Goal: Task Accomplishment & Management: Manage account settings

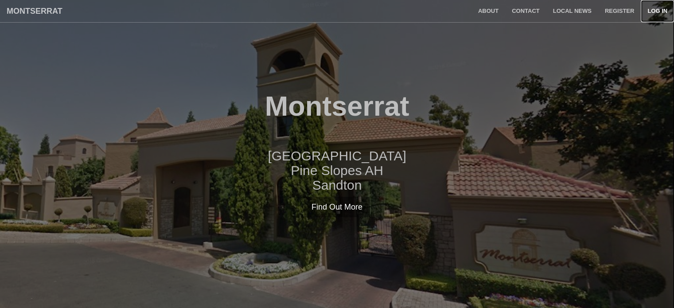
click at [661, 8] on link "Log in" at bounding box center [657, 11] width 33 height 22
click at [531, 12] on link "Contact" at bounding box center [525, 11] width 41 height 22
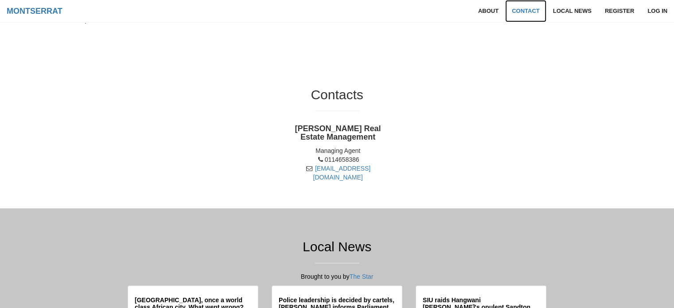
scroll to position [397, 0]
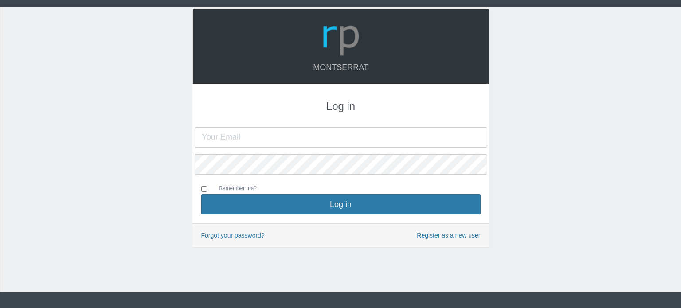
click at [287, 137] on input "text" at bounding box center [341, 137] width 292 height 20
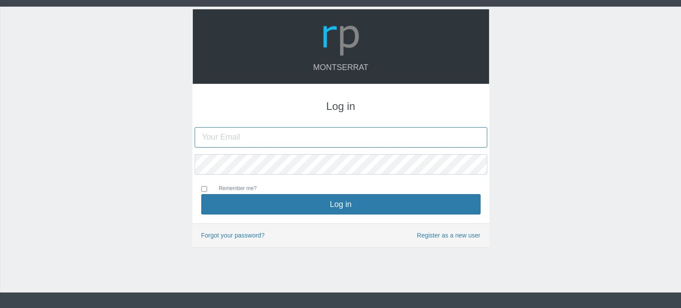
click at [261, 135] on input "text" at bounding box center [341, 137] width 292 height 20
type input "b"
click at [269, 136] on input "text" at bounding box center [341, 137] width 292 height 20
type input "[EMAIL_ADDRESS][PERSON_NAME][DOMAIN_NAME]"
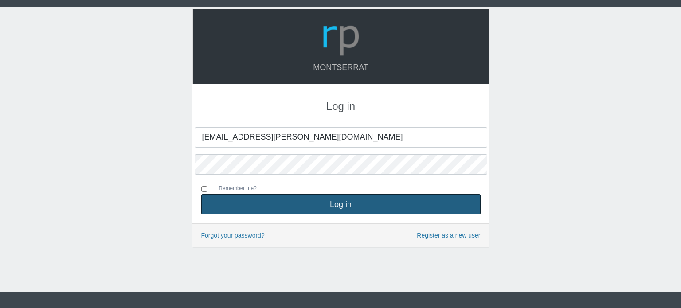
click at [287, 195] on button "Log in" at bounding box center [340, 204] width 279 height 20
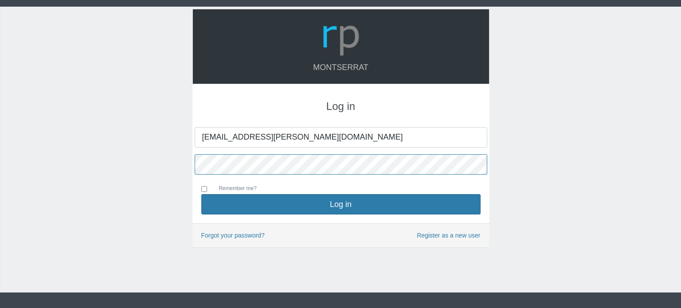
click at [201, 194] on button "Log in" at bounding box center [340, 204] width 279 height 20
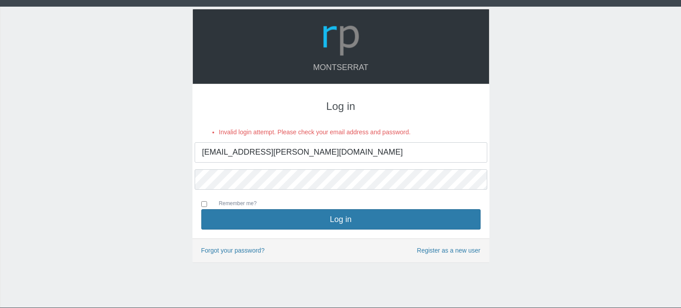
click at [257, 143] on input "[EMAIL_ADDRESS][PERSON_NAME][DOMAIN_NAME]" at bounding box center [341, 152] width 292 height 20
